Goal: Task Accomplishment & Management: Manage account settings

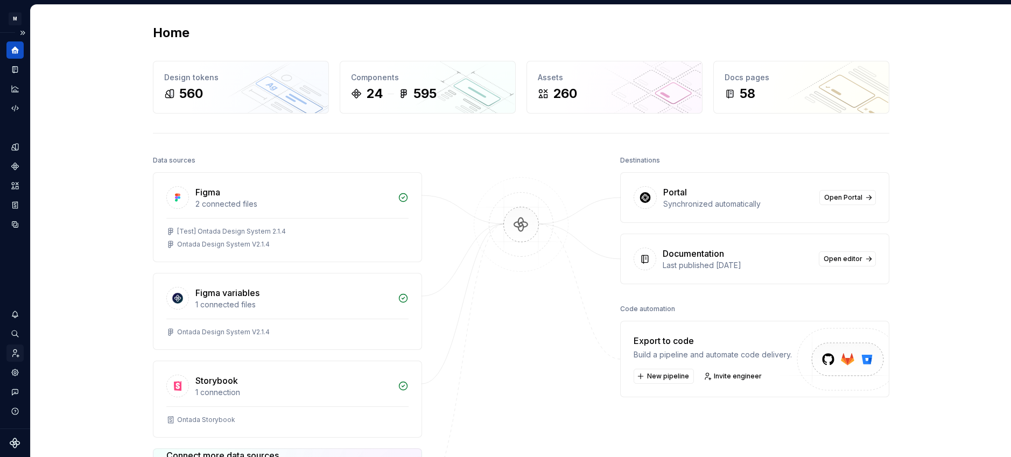
click at [15, 349] on icon "Invite team" at bounding box center [15, 353] width 10 height 10
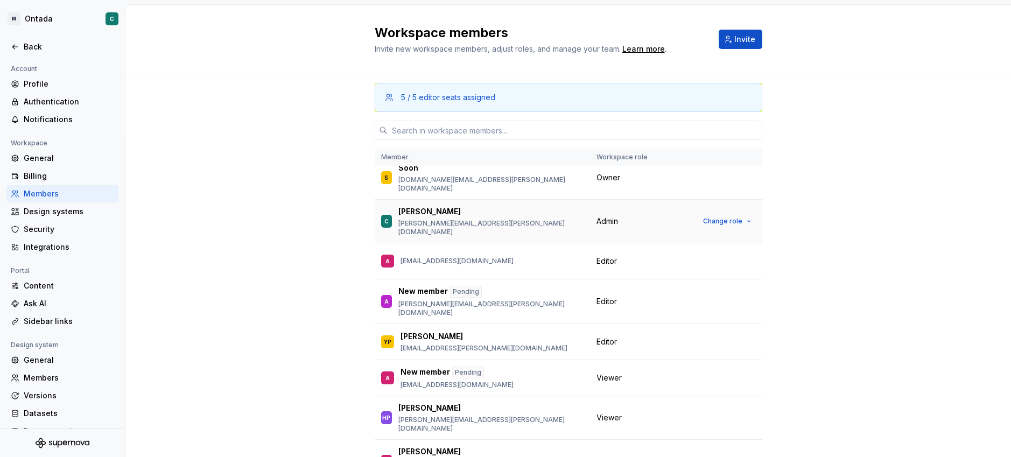
scroll to position [26, 0]
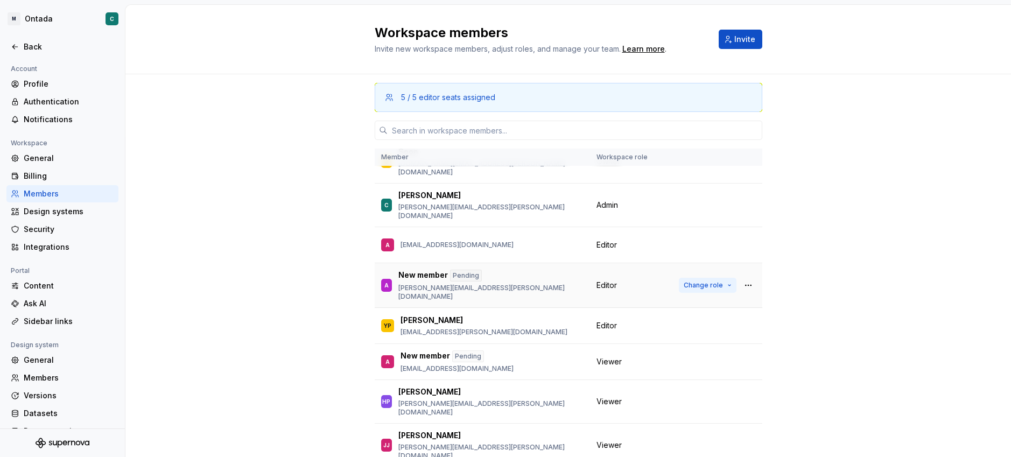
click at [693, 281] on span "Change role" at bounding box center [703, 285] width 39 height 9
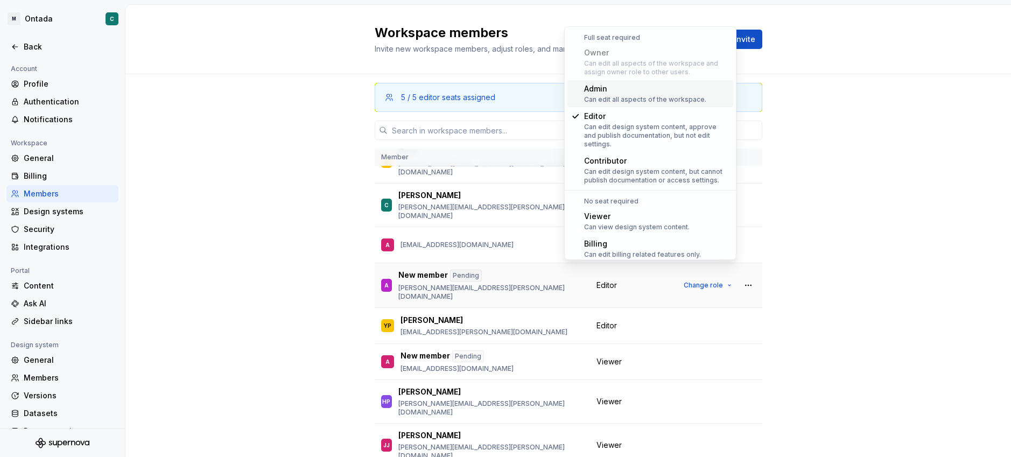
click at [437, 278] on td "A New member Pending [PERSON_NAME][EMAIL_ADDRESS][PERSON_NAME][DOMAIN_NAME]" at bounding box center [482, 285] width 215 height 45
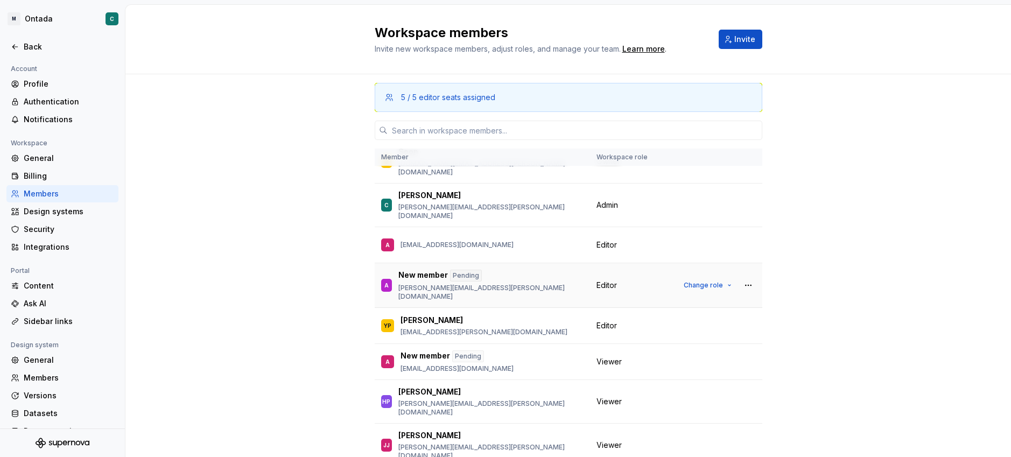
click at [453, 270] on div "Pending" at bounding box center [466, 276] width 32 height 12
click at [450, 277] on td "A New member Pending [PERSON_NAME][EMAIL_ADDRESS][PERSON_NAME][DOMAIN_NAME]" at bounding box center [482, 285] width 215 height 45
click at [422, 284] on p "[PERSON_NAME][EMAIL_ADDRESS][PERSON_NAME][DOMAIN_NAME]" at bounding box center [491, 292] width 185 height 17
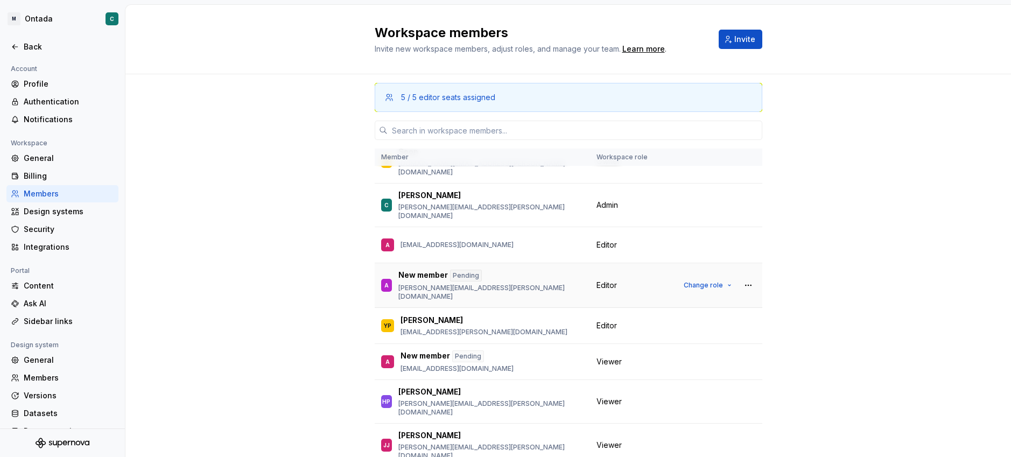
click at [389, 279] on div "A" at bounding box center [386, 285] width 11 height 13
click at [749, 36] on span "Invite" at bounding box center [745, 39] width 21 height 11
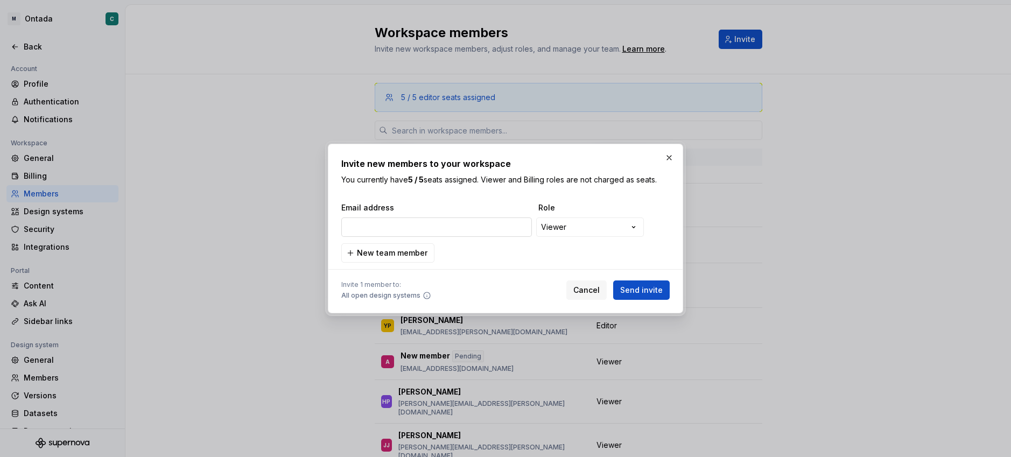
click at [473, 229] on input "email" at bounding box center [436, 227] width 191 height 19
click at [463, 231] on input "atik" at bounding box center [436, 227] width 191 height 19
type input "[EMAIL_ADDRESS][DOMAIN_NAME]"
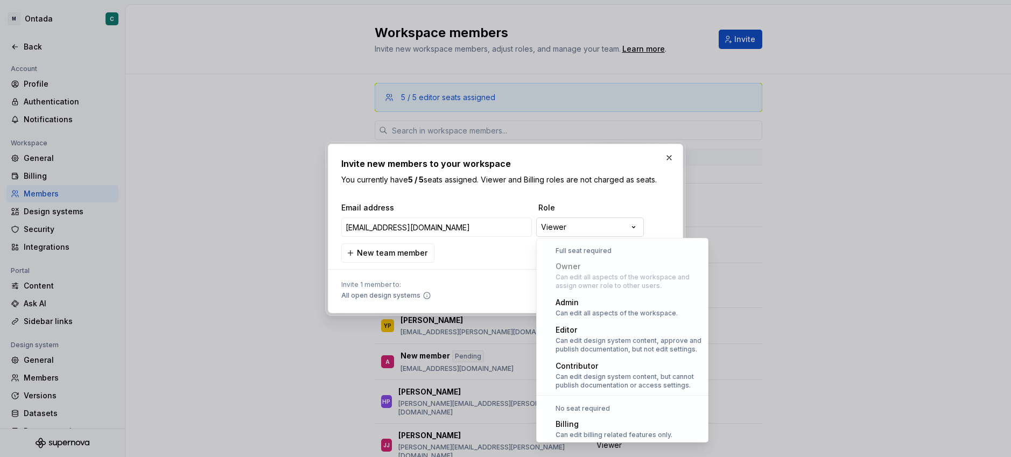
click at [624, 222] on div "**********" at bounding box center [505, 228] width 1011 height 457
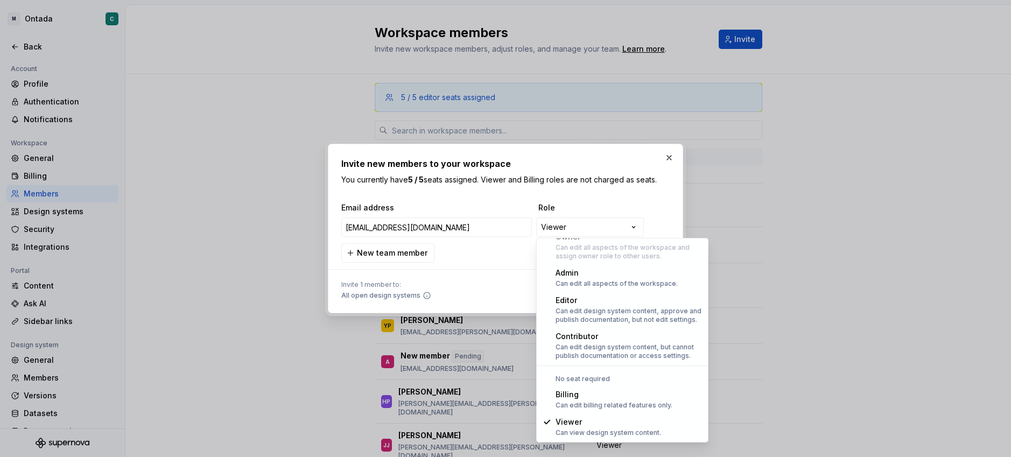
select select "*******"
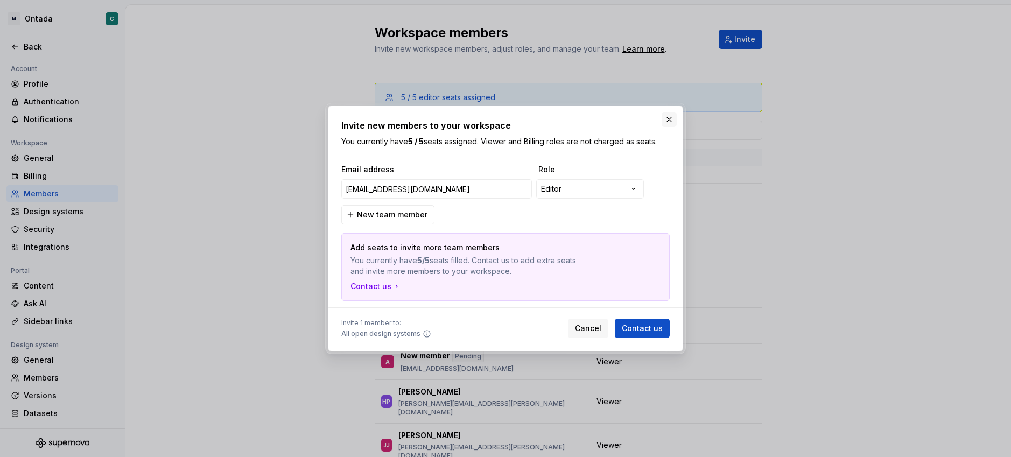
click at [670, 120] on button "button" at bounding box center [669, 119] width 15 height 15
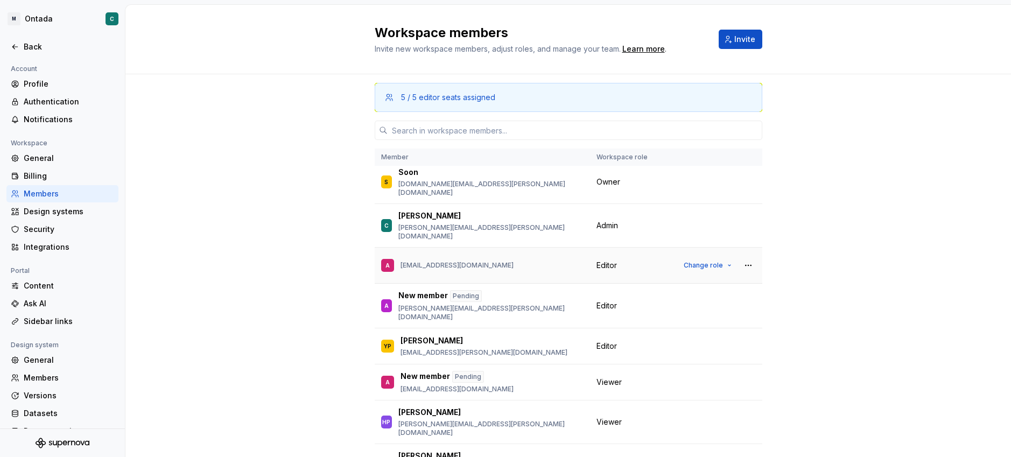
scroll to position [77, 0]
